Goal: Information Seeking & Learning: Learn about a topic

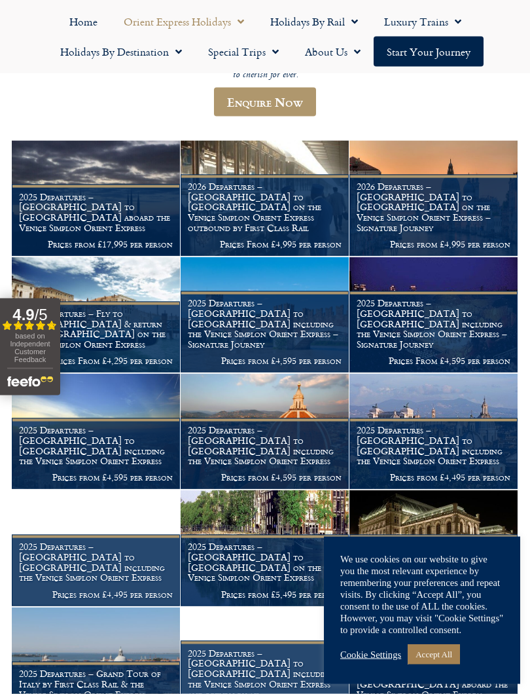
scroll to position [380, 0]
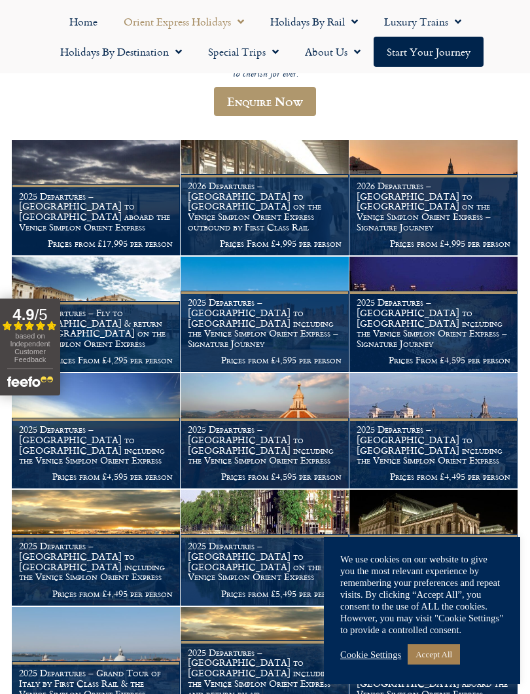
click at [509, 355] on p "Prices From £4,595 per person" at bounding box center [434, 360] width 154 height 10
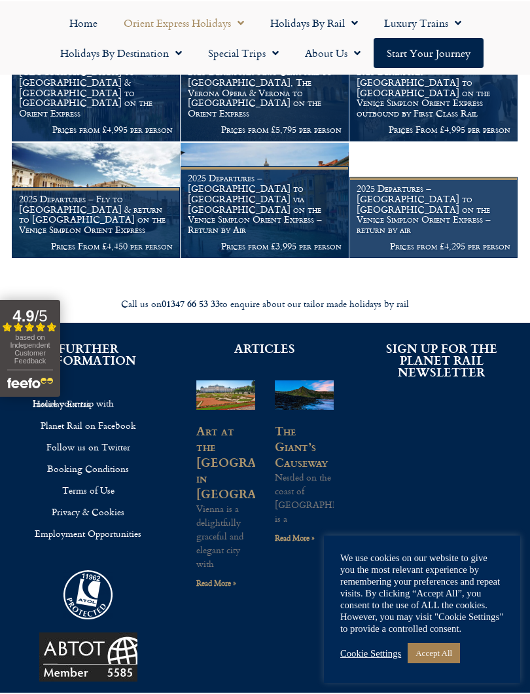
scroll to position [1192, 0]
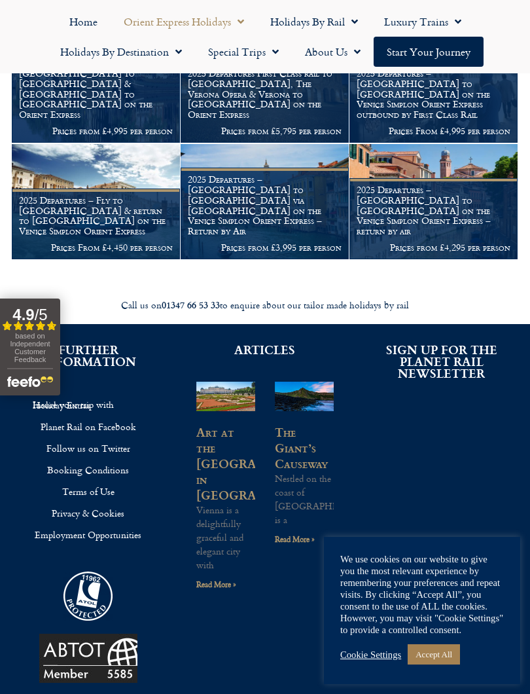
click at [306, 423] on link "The Giant’s Causeway" at bounding box center [301, 447] width 53 height 49
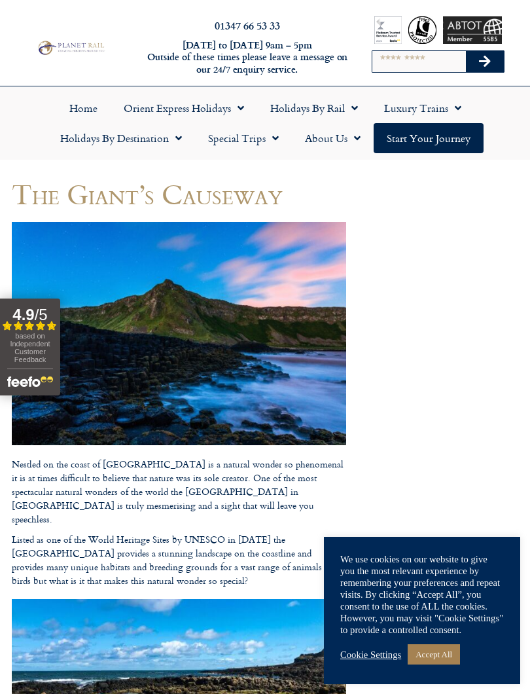
click at [444, 136] on link "Start your Journey" at bounding box center [429, 138] width 110 height 30
